Goal: Task Accomplishment & Management: Manage account settings

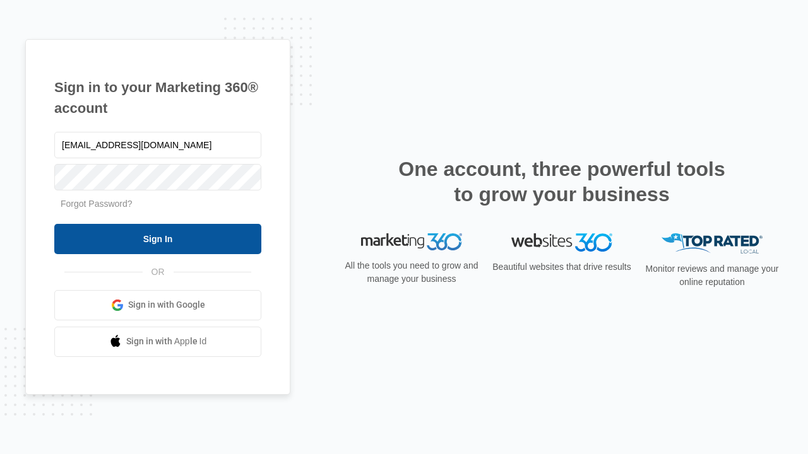
click at [158, 239] on input "Sign In" at bounding box center [157, 239] width 207 height 30
